Goal: Transaction & Acquisition: Download file/media

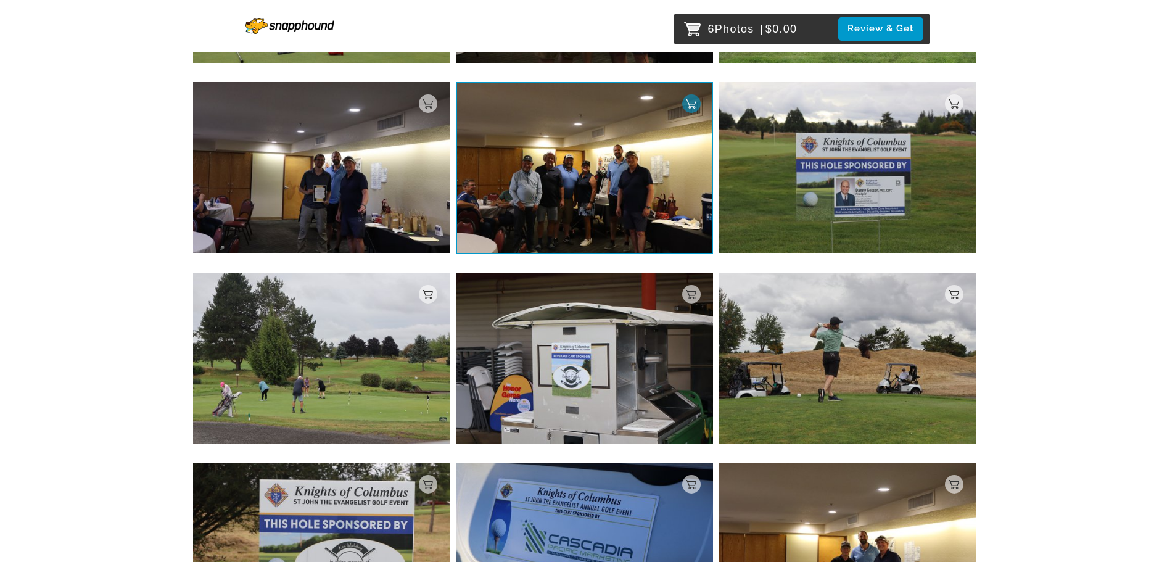
scroll to position [6000, 0]
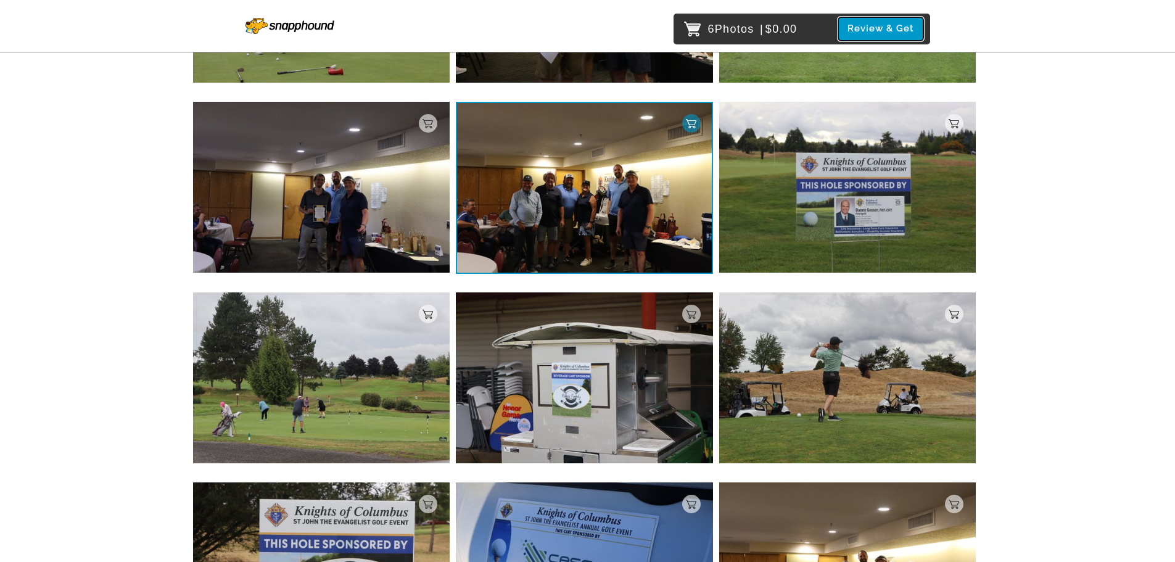
click at [892, 28] on button "Review & Get" at bounding box center [880, 28] width 85 height 23
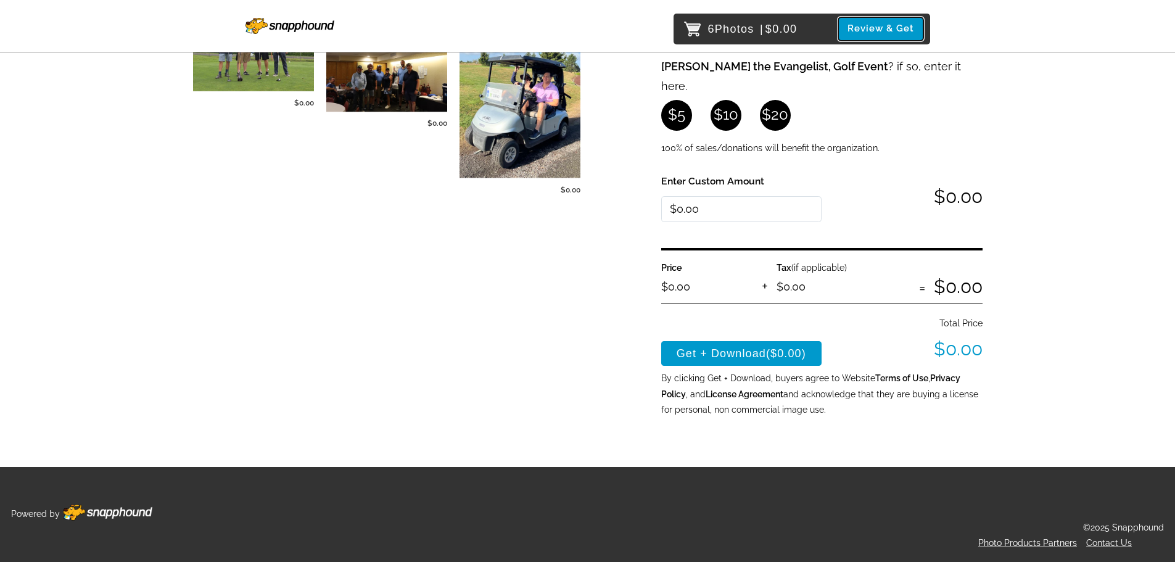
scroll to position [339, 0]
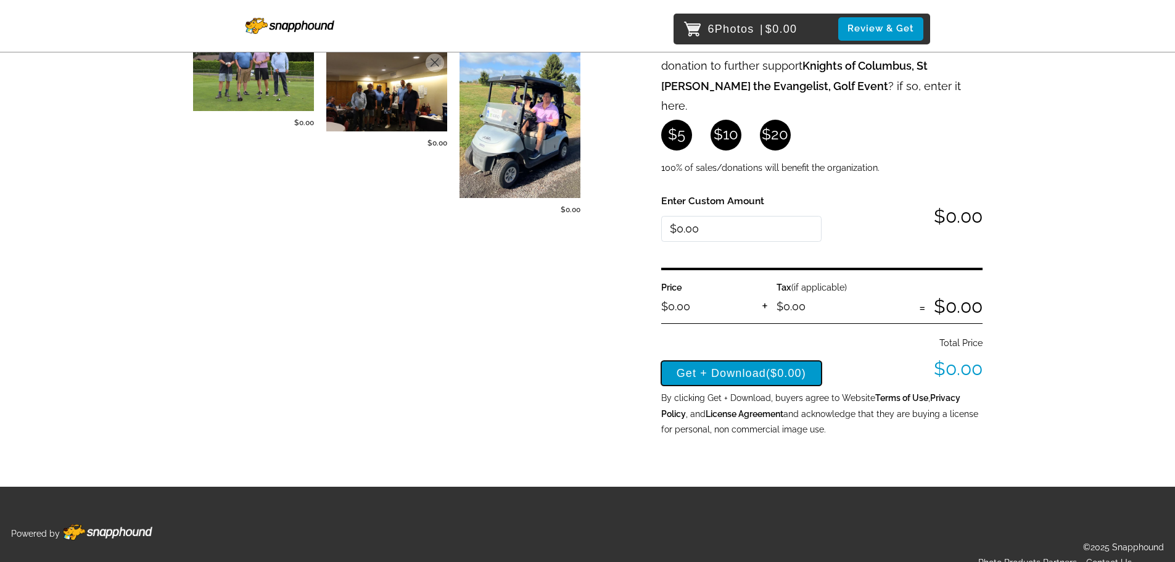
click at [737, 362] on button "Get + Download ($0.00)" at bounding box center [741, 373] width 161 height 25
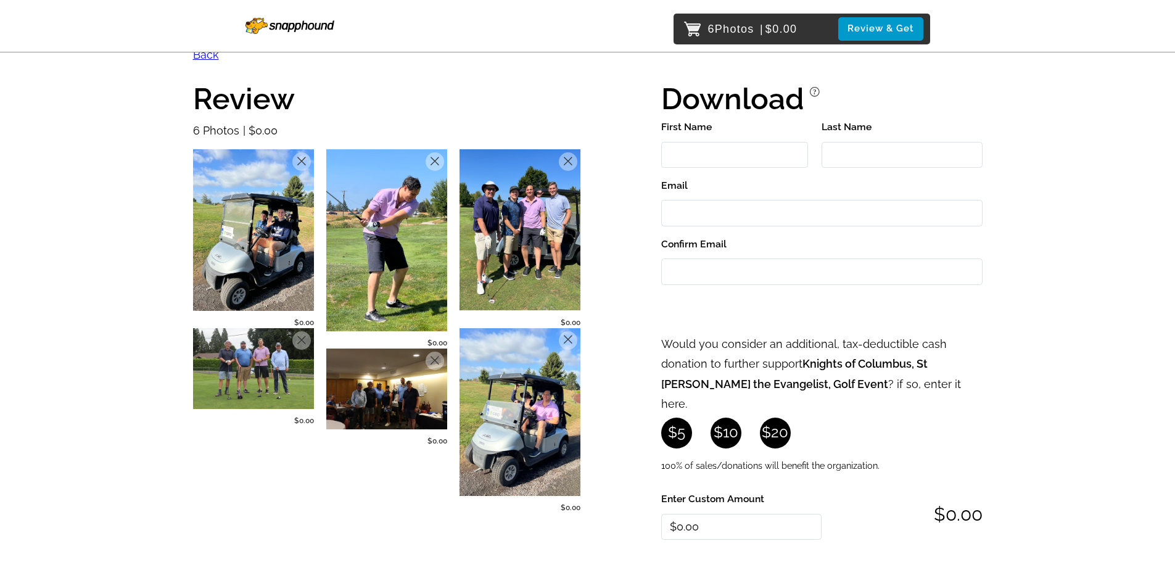
scroll to position [0, 0]
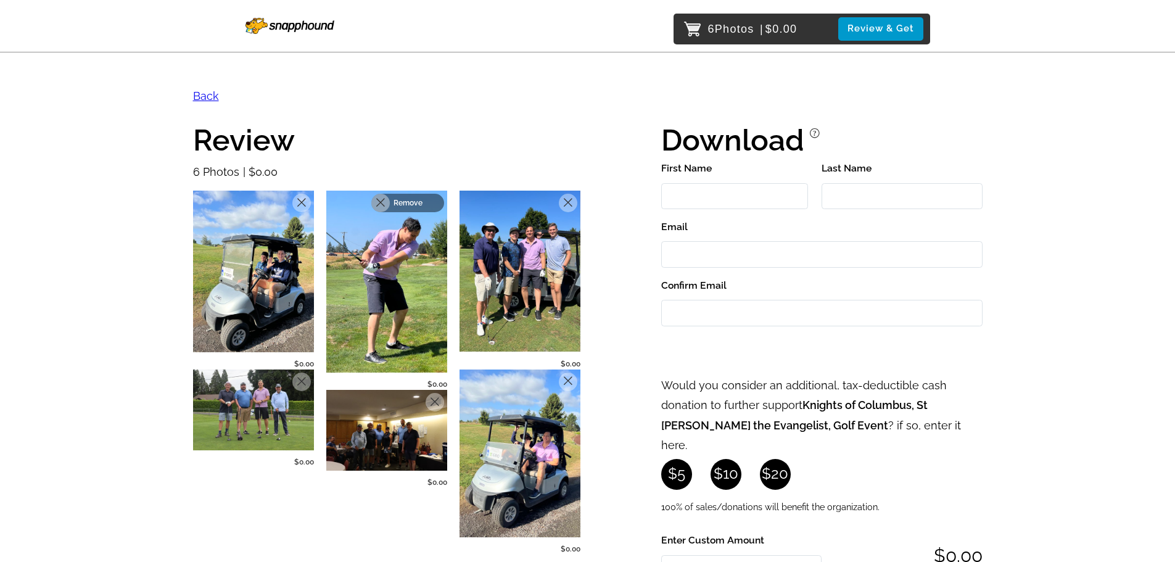
click at [438, 200] on div "Remove" at bounding box center [407, 203] width 73 height 19
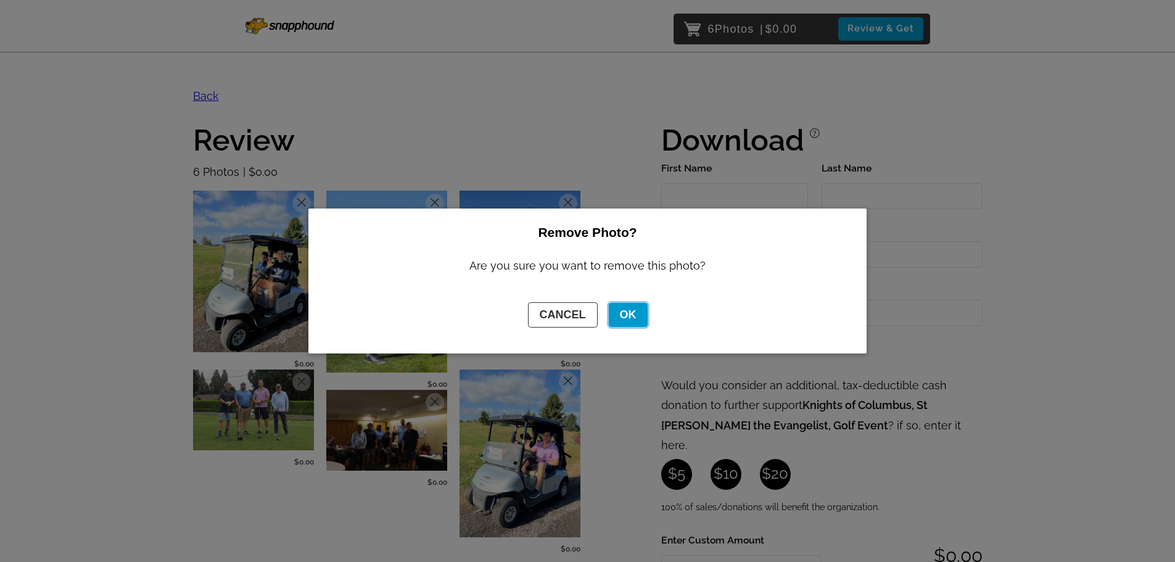
click at [624, 314] on button "OK" at bounding box center [628, 315] width 39 height 24
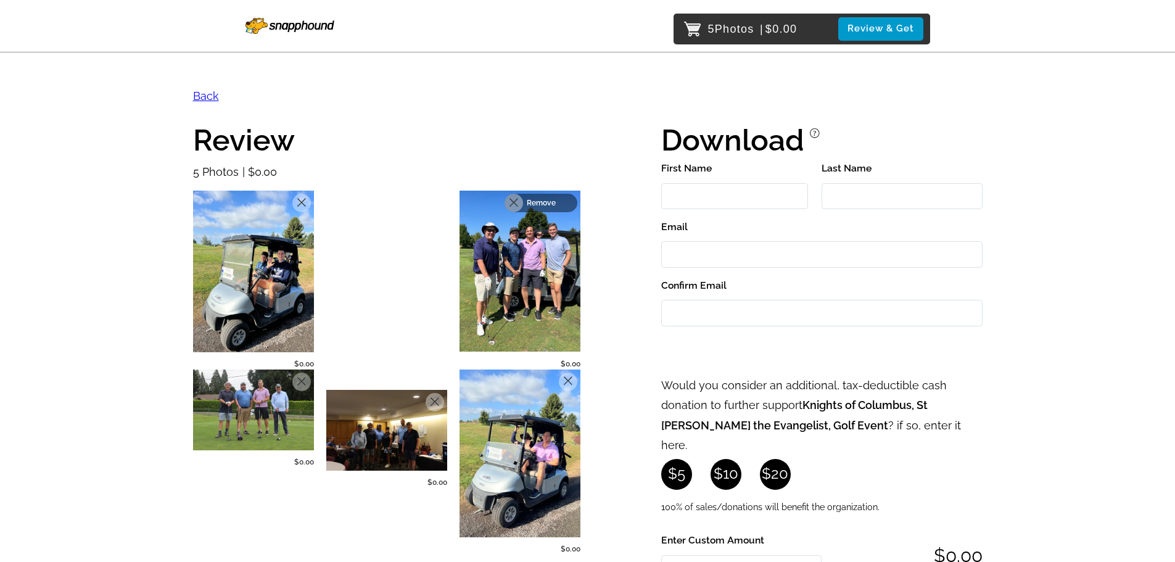
click at [571, 201] on div "Remove" at bounding box center [541, 203] width 73 height 19
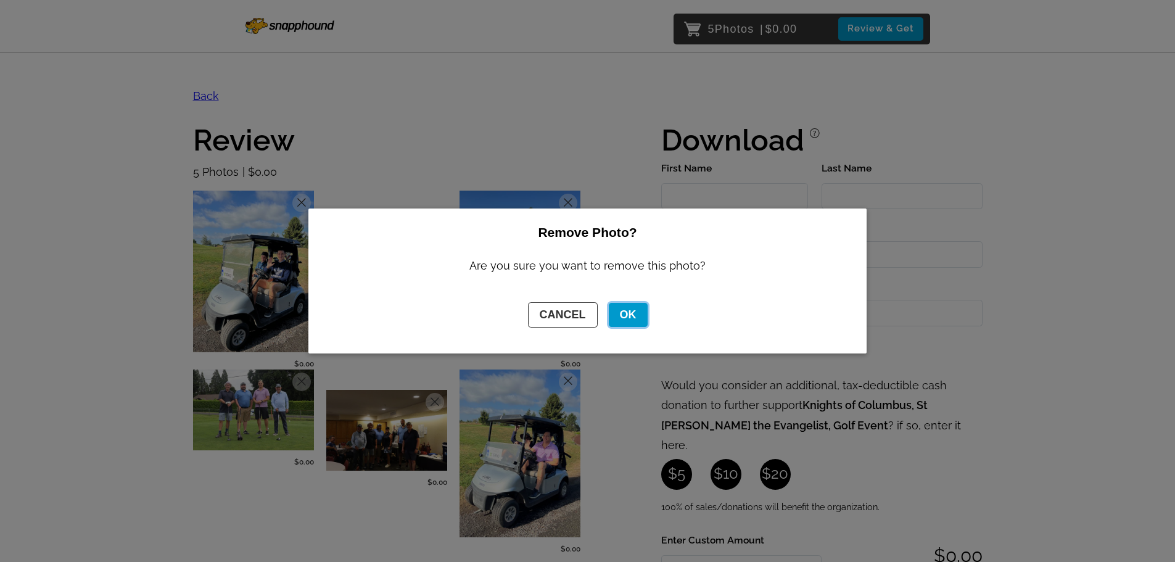
click at [630, 317] on button "OK" at bounding box center [628, 315] width 39 height 24
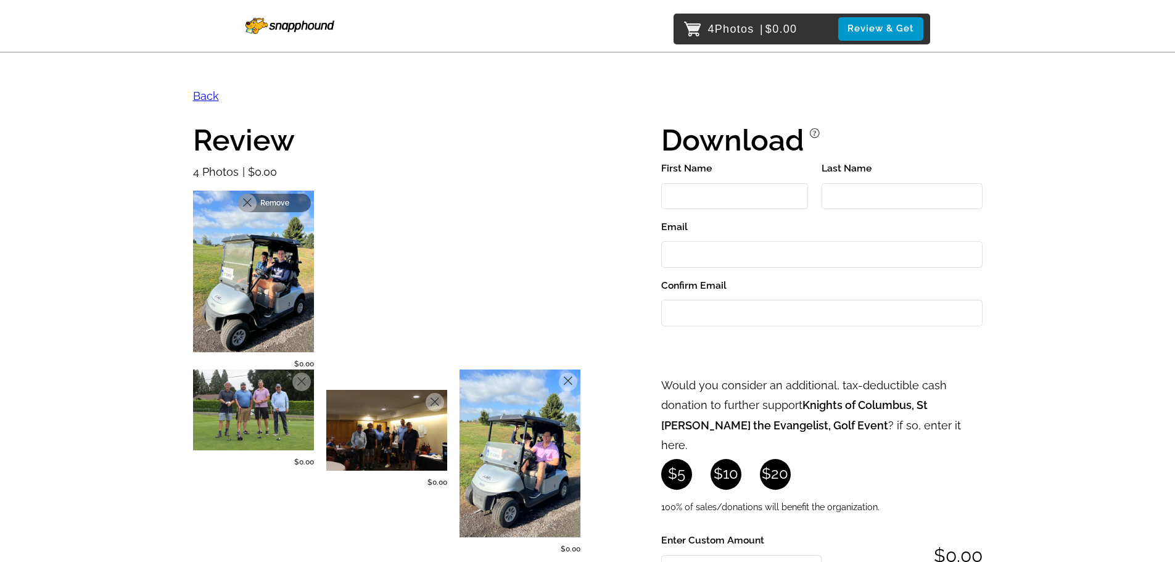
click at [297, 196] on div "Remove" at bounding box center [274, 203] width 73 height 19
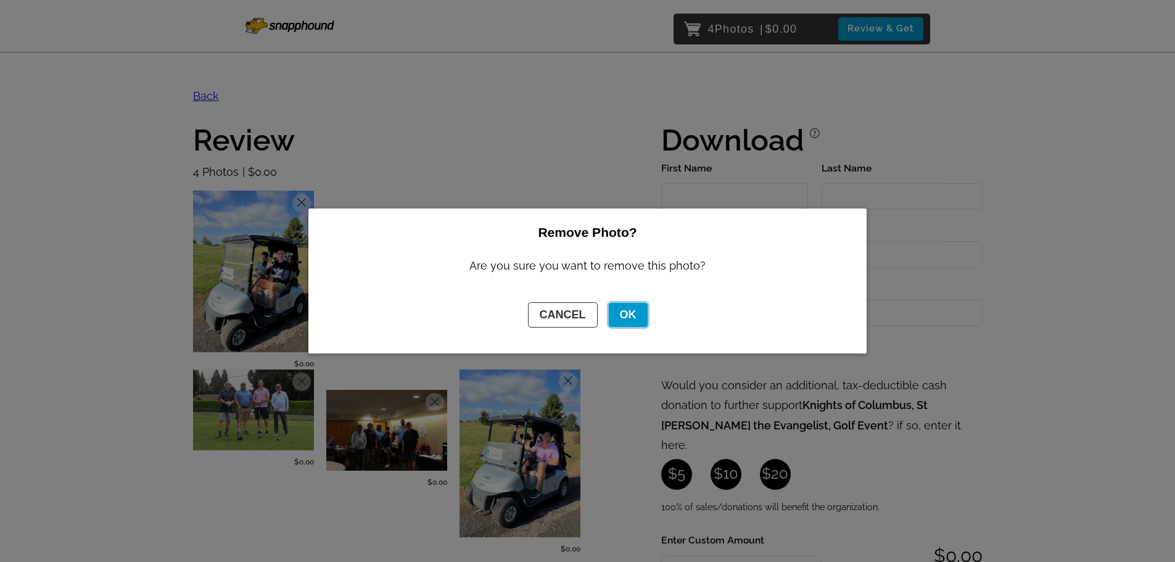
click at [640, 313] on button "OK" at bounding box center [628, 315] width 39 height 24
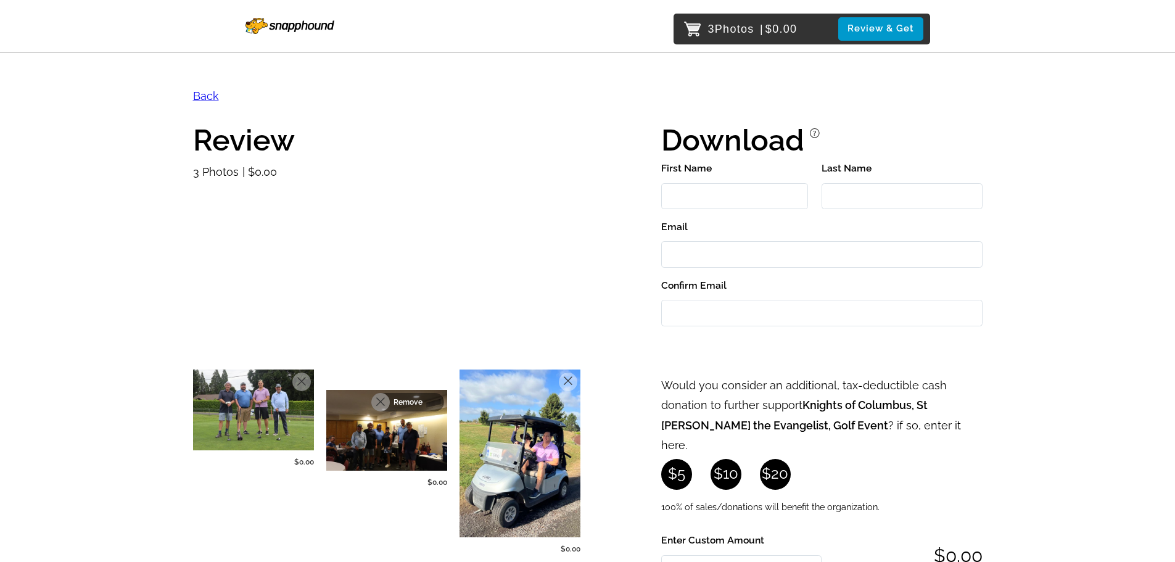
click at [441, 397] on div "Remove" at bounding box center [407, 402] width 73 height 19
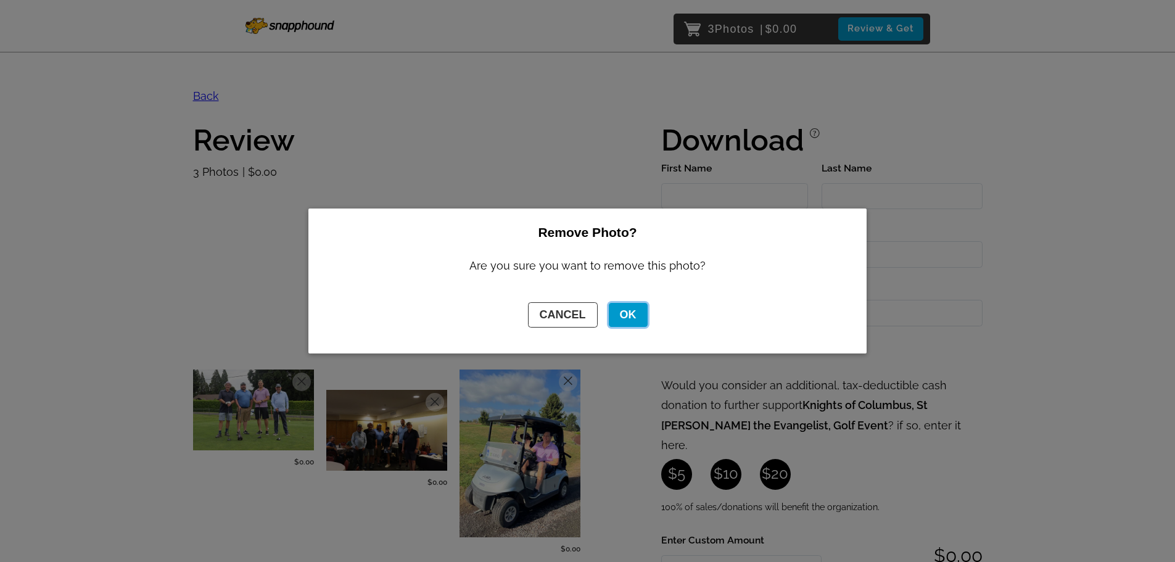
drag, startPoint x: 634, startPoint y: 311, endPoint x: 553, endPoint y: 306, distance: 81.0
click at [553, 306] on div "CANCEL OK" at bounding box center [587, 315] width 521 height 53
click at [563, 317] on button "CANCEL" at bounding box center [563, 314] width 70 height 25
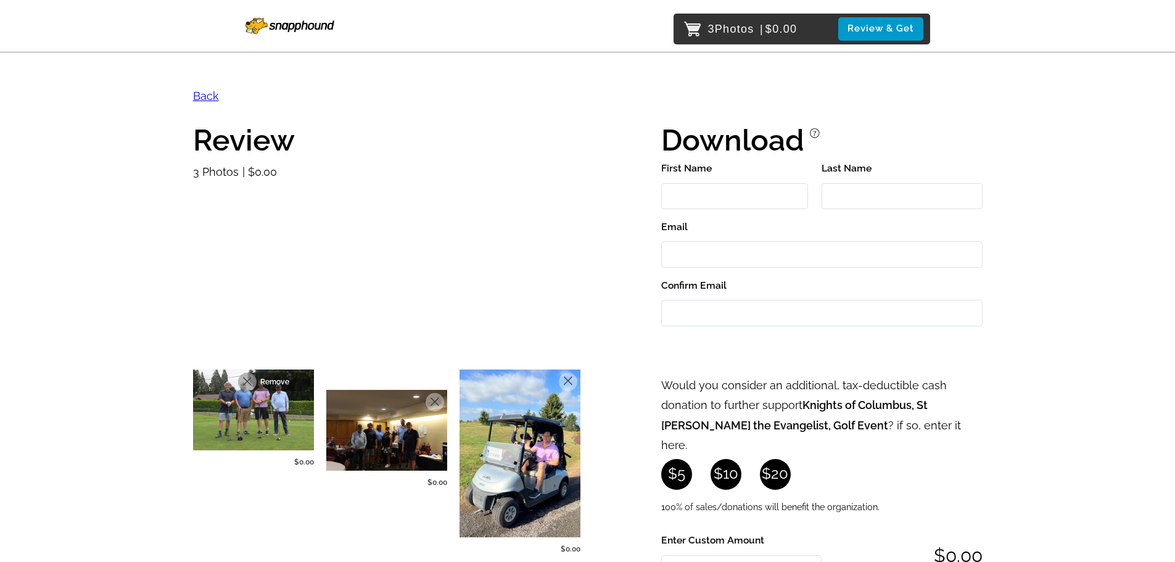
click at [300, 381] on p "Remove" at bounding box center [281, 382] width 43 height 9
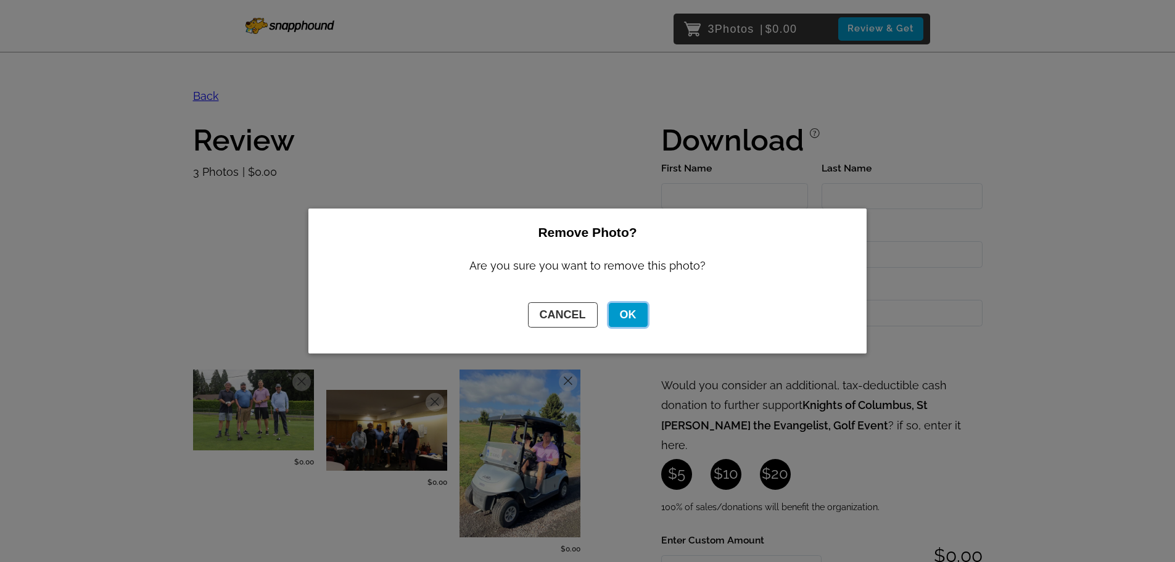
click at [610, 315] on button "OK" at bounding box center [628, 315] width 39 height 24
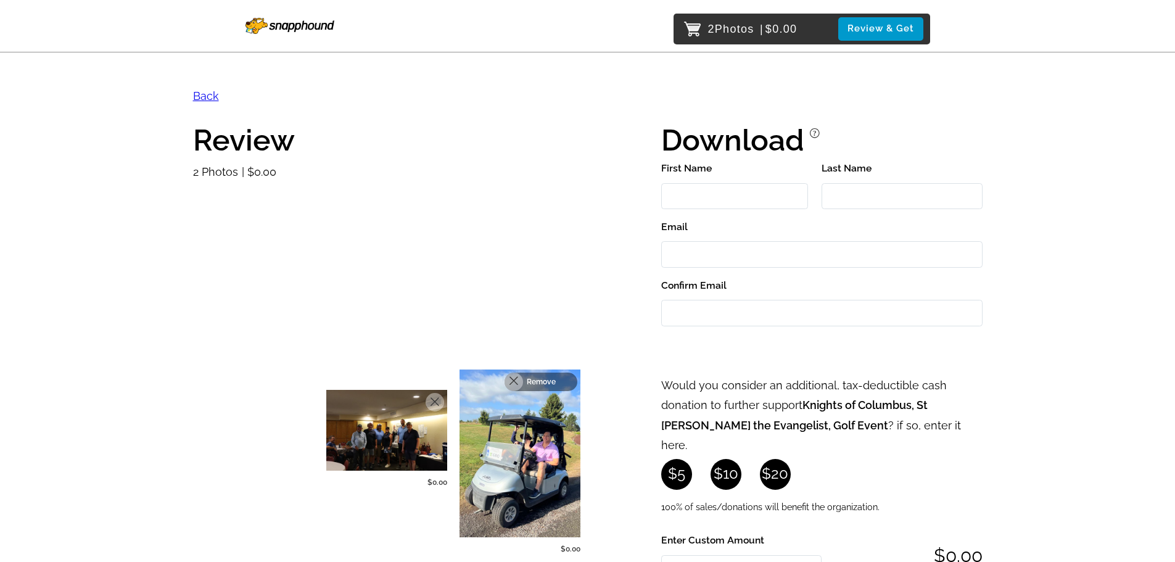
click at [570, 383] on div "Remove" at bounding box center [541, 382] width 73 height 19
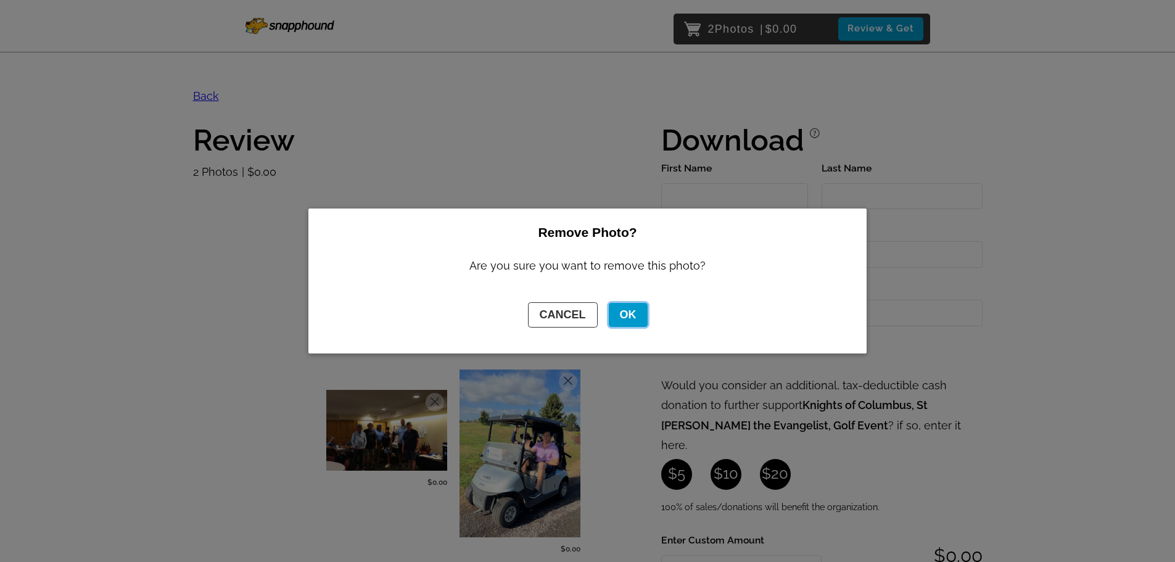
click at [630, 310] on button "OK" at bounding box center [628, 315] width 39 height 24
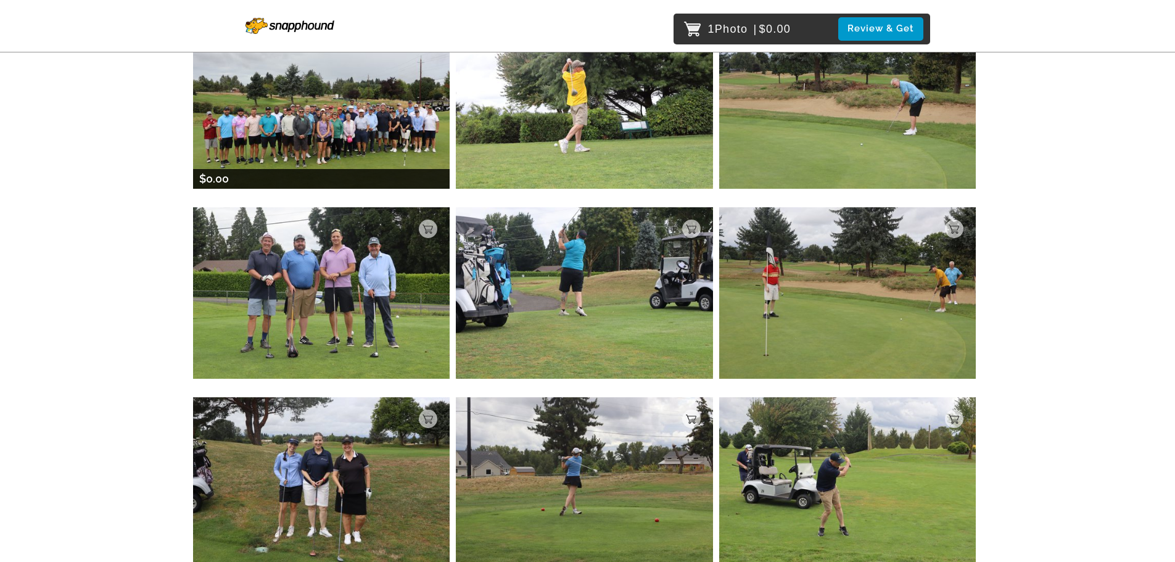
scroll to position [370, 0]
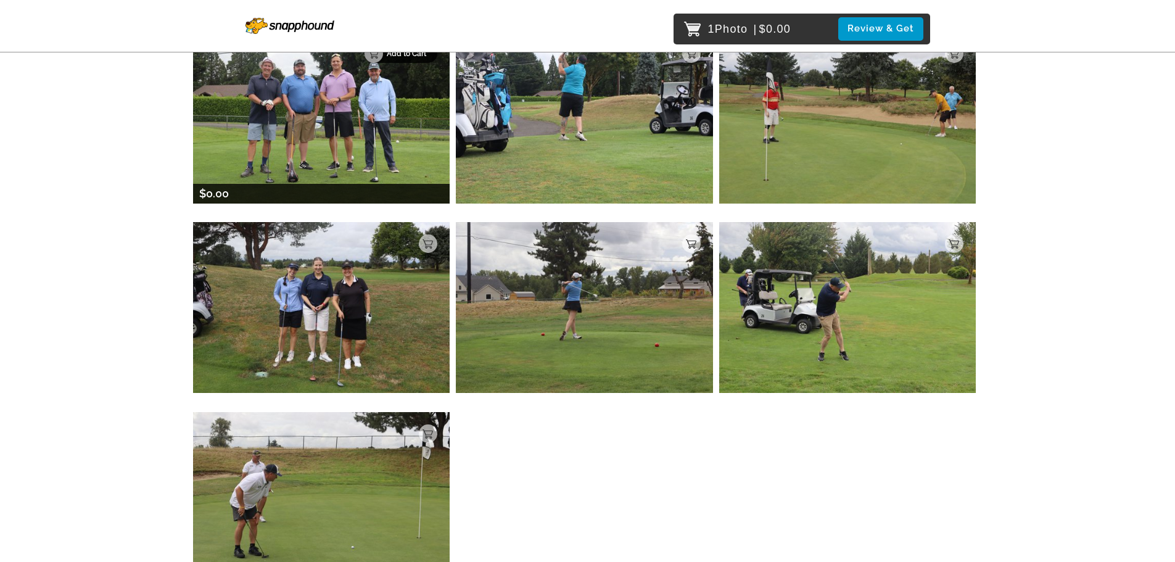
click at [426, 58] on p "Add to Cart" at bounding box center [408, 53] width 43 height 9
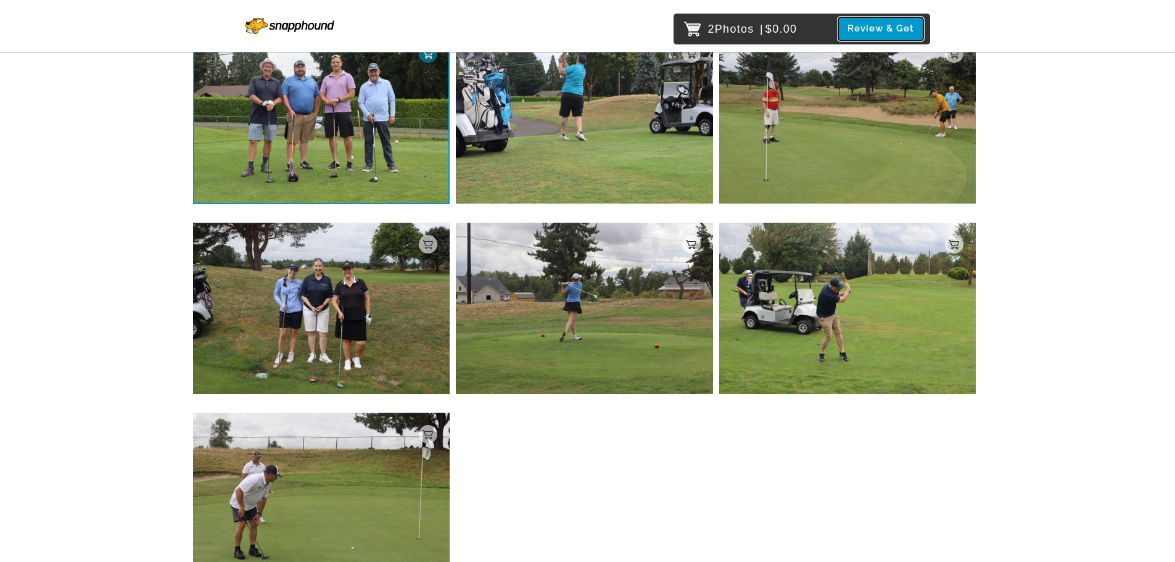
click at [866, 22] on button "Review & Get" at bounding box center [880, 28] width 85 height 23
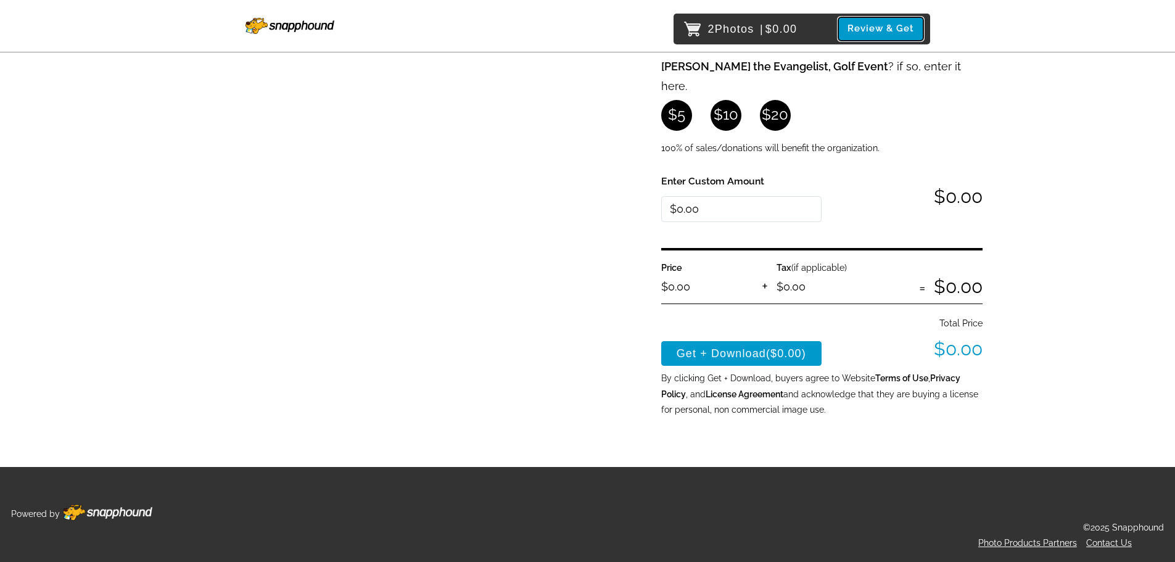
scroll to position [339, 0]
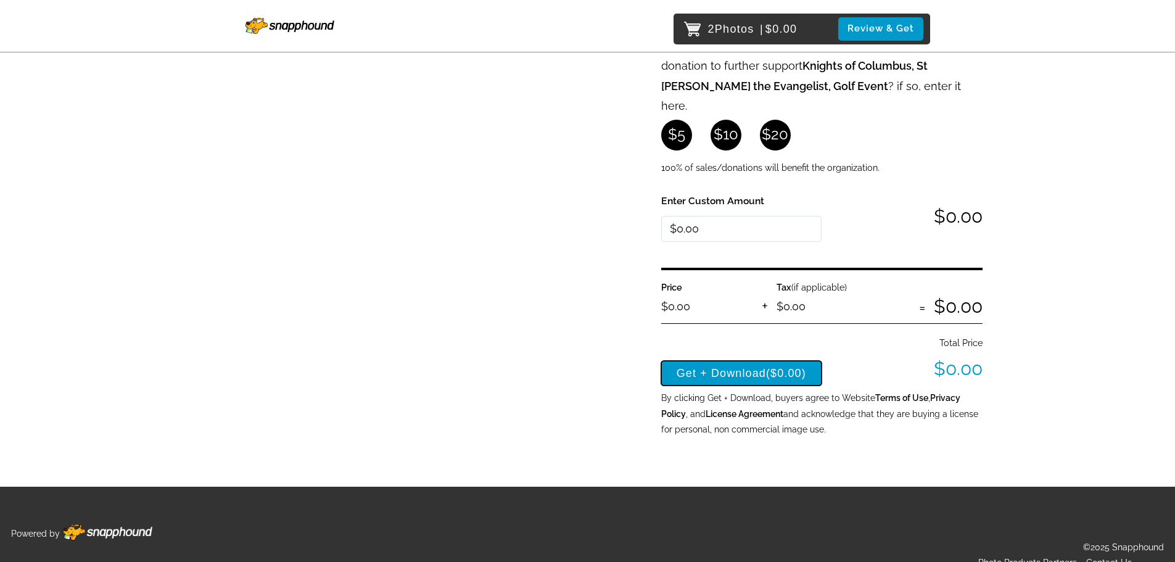
click at [766, 361] on button "Get + Download ($0.00)" at bounding box center [741, 373] width 161 height 25
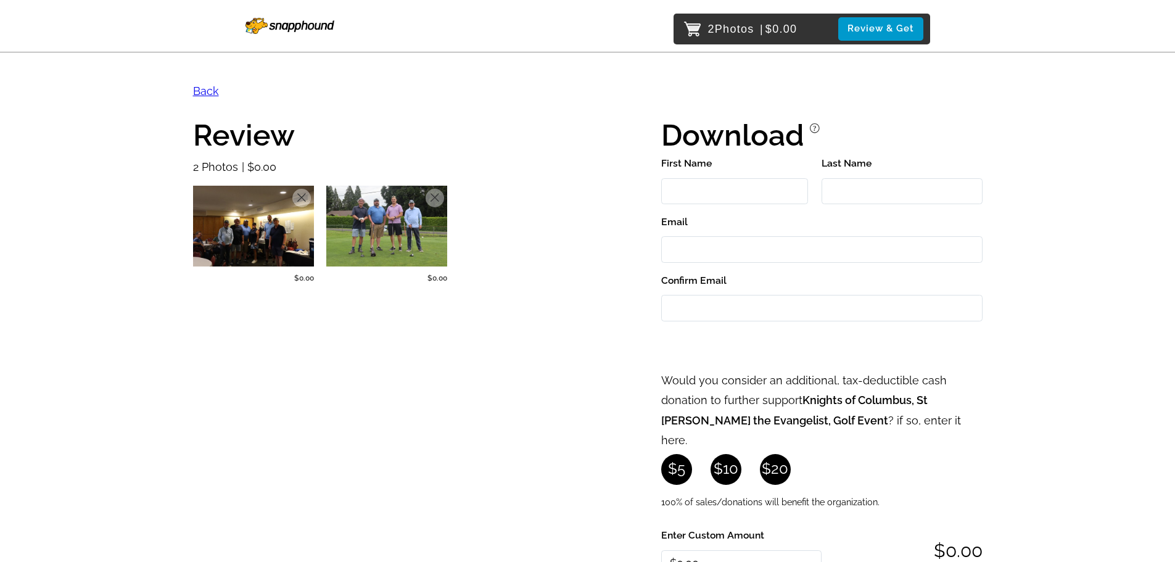
scroll to position [0, 0]
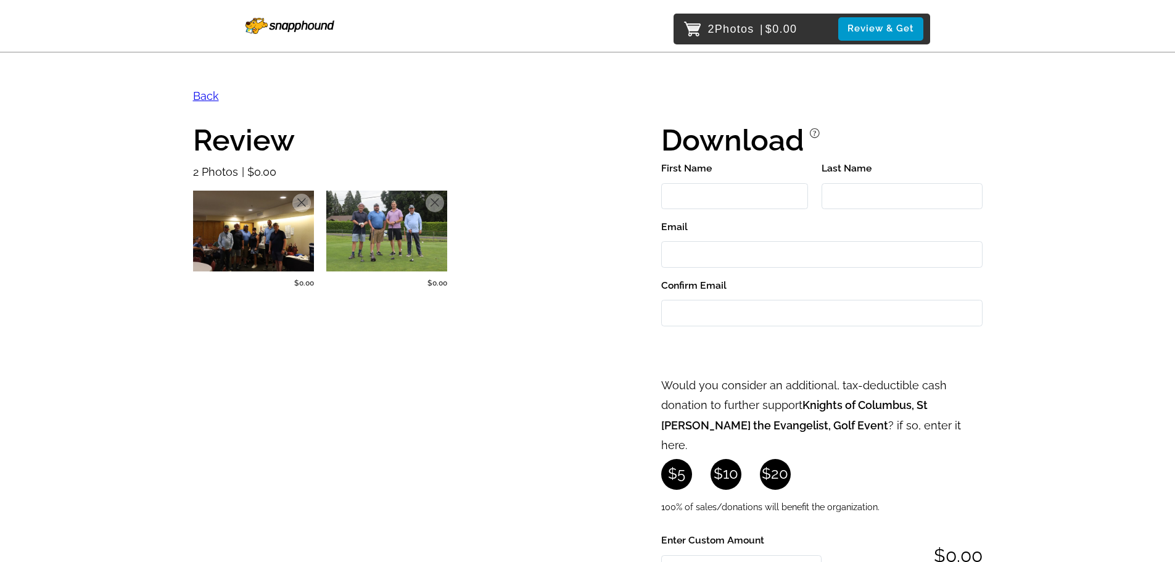
click at [711, 196] on input "First Name" at bounding box center [734, 196] width 147 height 27
type input "[PERSON_NAME]"
type input "Fouad"
type input "[PERSON_NAME][EMAIL_ADDRESS][DOMAIN_NAME]"
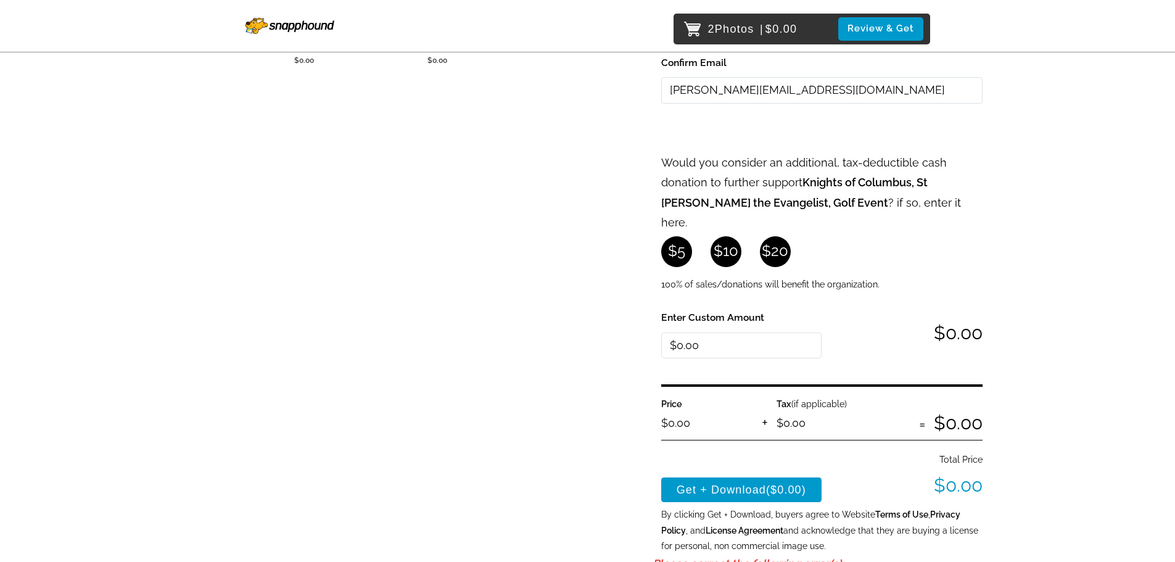
scroll to position [247, 0]
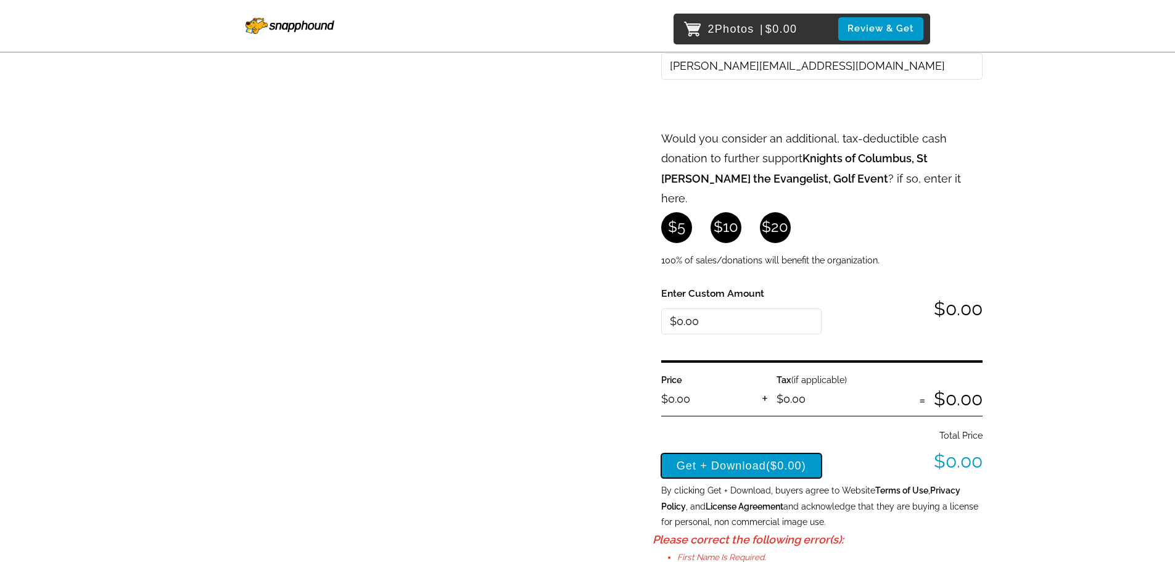
click at [740, 453] on button "Get + Download ($0.00)" at bounding box center [741, 465] width 161 height 25
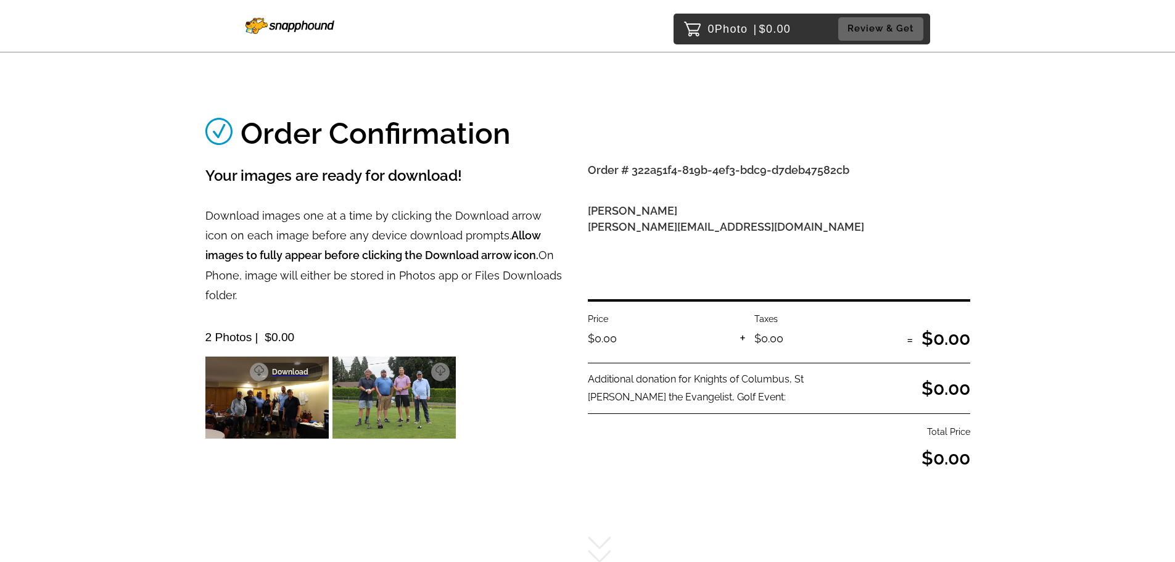
click at [310, 368] on p "Download" at bounding box center [293, 372] width 43 height 9
click at [441, 368] on p "Download" at bounding box center [420, 372] width 43 height 9
click at [391, 365] on icon at bounding box center [386, 370] width 10 height 10
click at [313, 368] on p "Download" at bounding box center [293, 372] width 43 height 9
click at [261, 365] on icon at bounding box center [259, 368] width 10 height 7
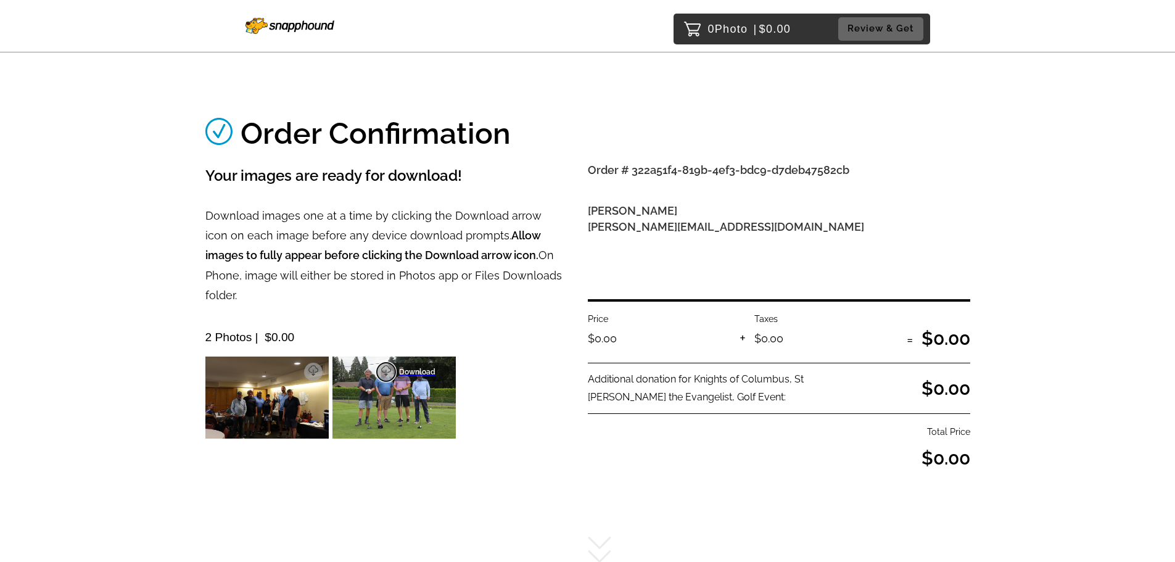
click at [381, 365] on icon at bounding box center [386, 370] width 10 height 10
click at [432, 368] on p "Download" at bounding box center [420, 372] width 43 height 9
click at [313, 368] on p "Download" at bounding box center [293, 372] width 43 height 9
